Goal: Transaction & Acquisition: Purchase product/service

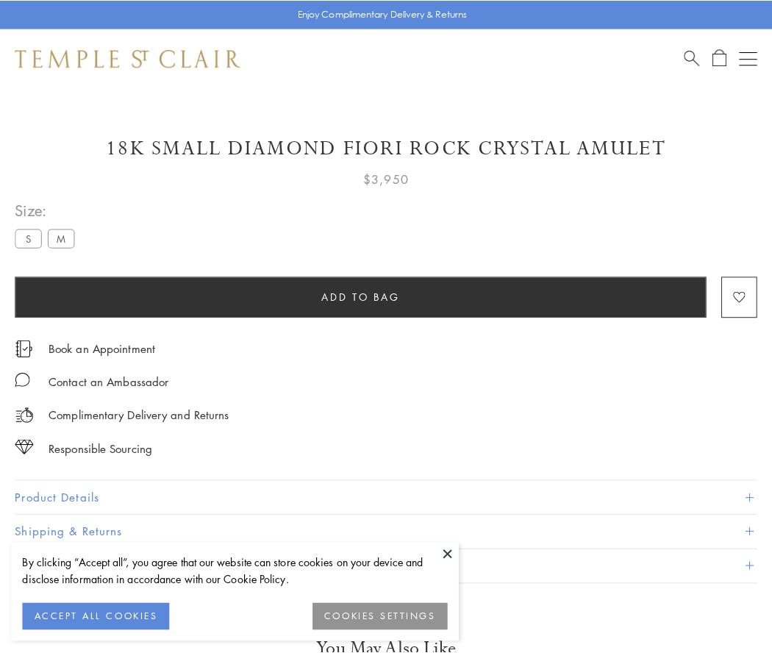
scroll to position [14, 0]
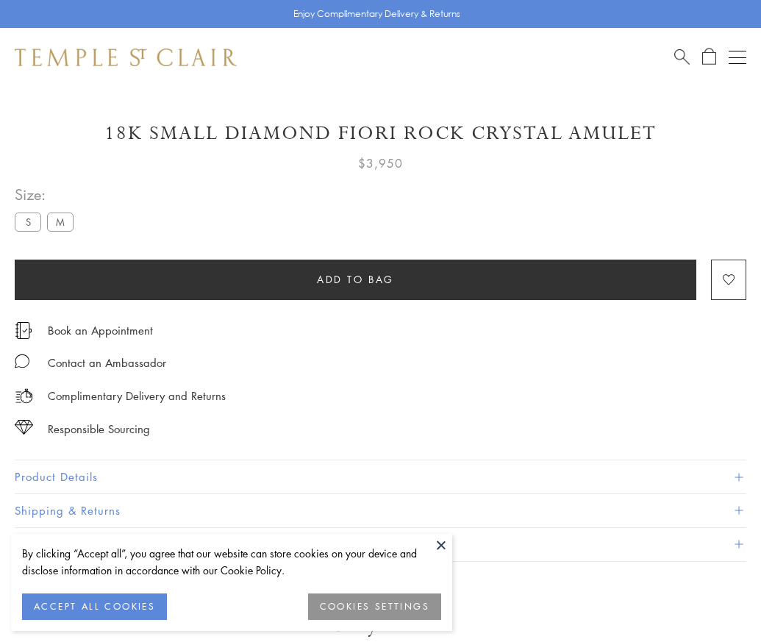
click at [355, 279] on span "Add to bag" at bounding box center [355, 279] width 77 height 16
